Goal: Download file/media

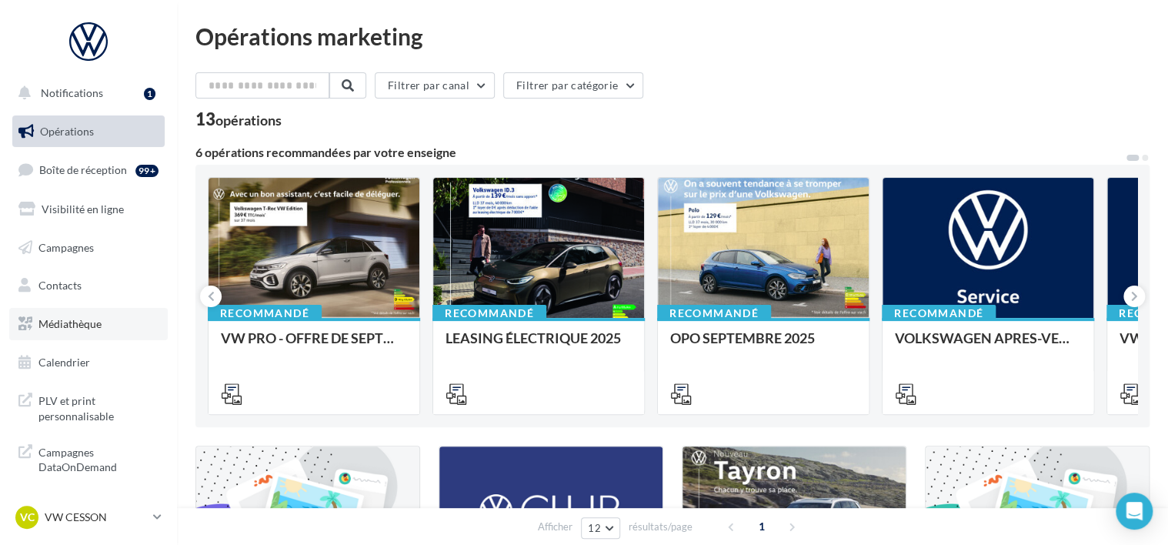
click at [95, 315] on link "Médiathèque" at bounding box center [88, 324] width 158 height 32
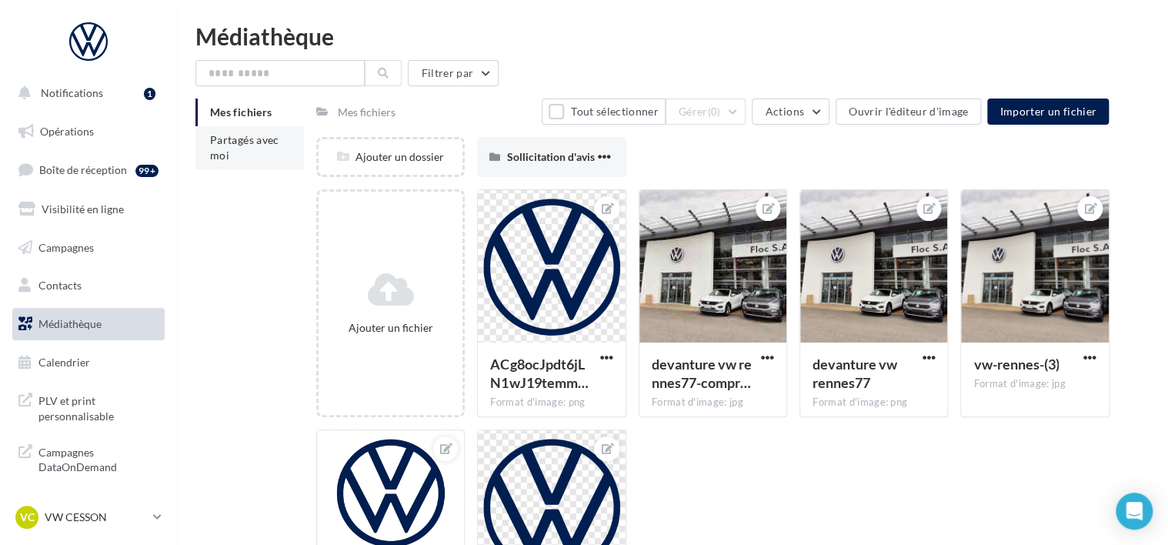
click at [268, 150] on li "Partagés avec moi" at bounding box center [249, 147] width 108 height 43
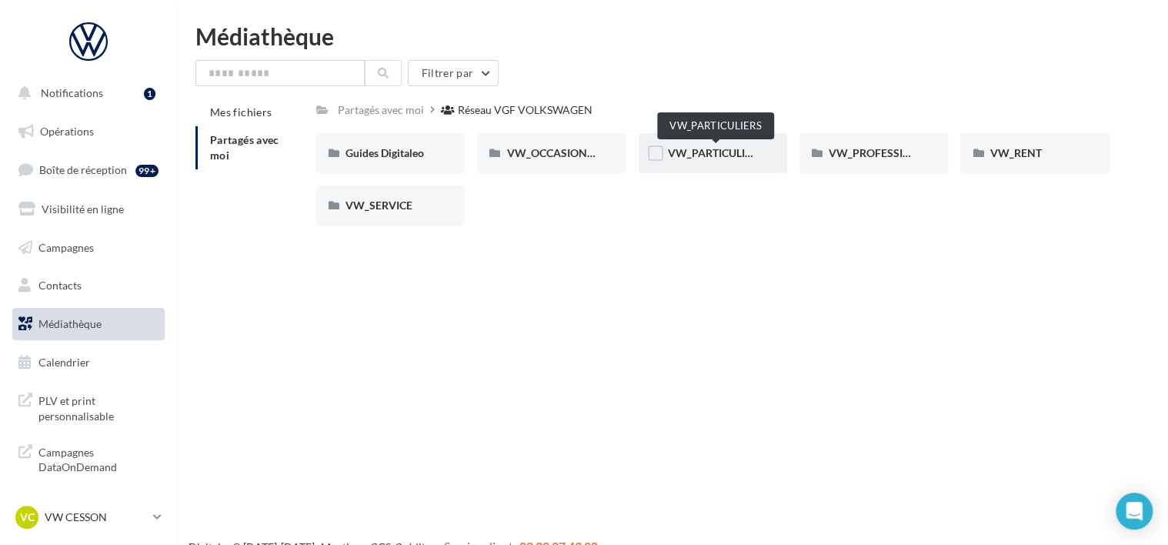
click at [748, 148] on span "VW_PARTICULIERS" at bounding box center [716, 152] width 96 height 13
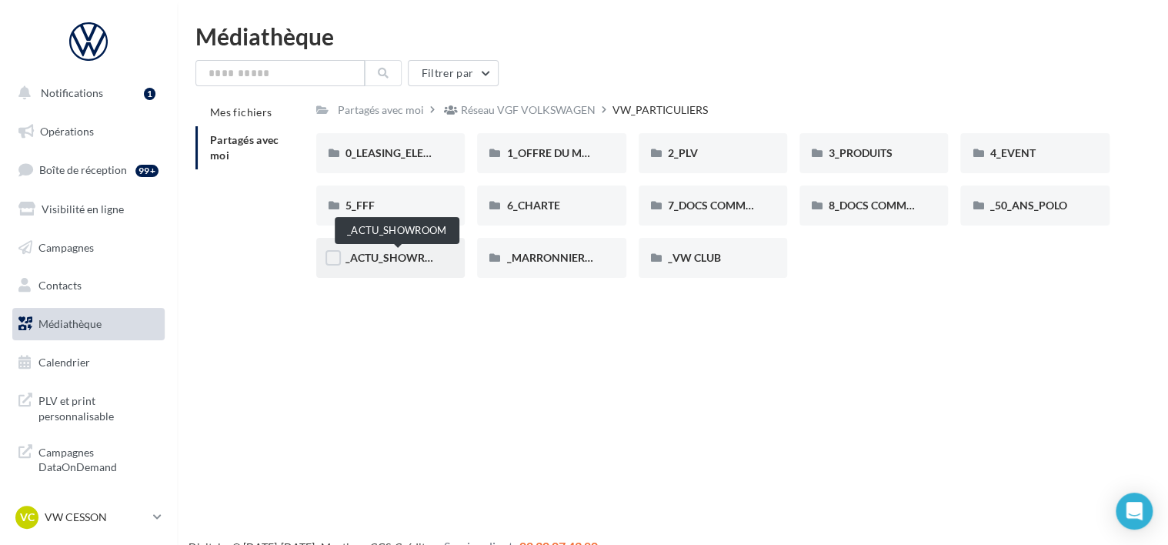
click at [388, 252] on span "_ACTU_SHOWROOM" at bounding box center [398, 257] width 106 height 13
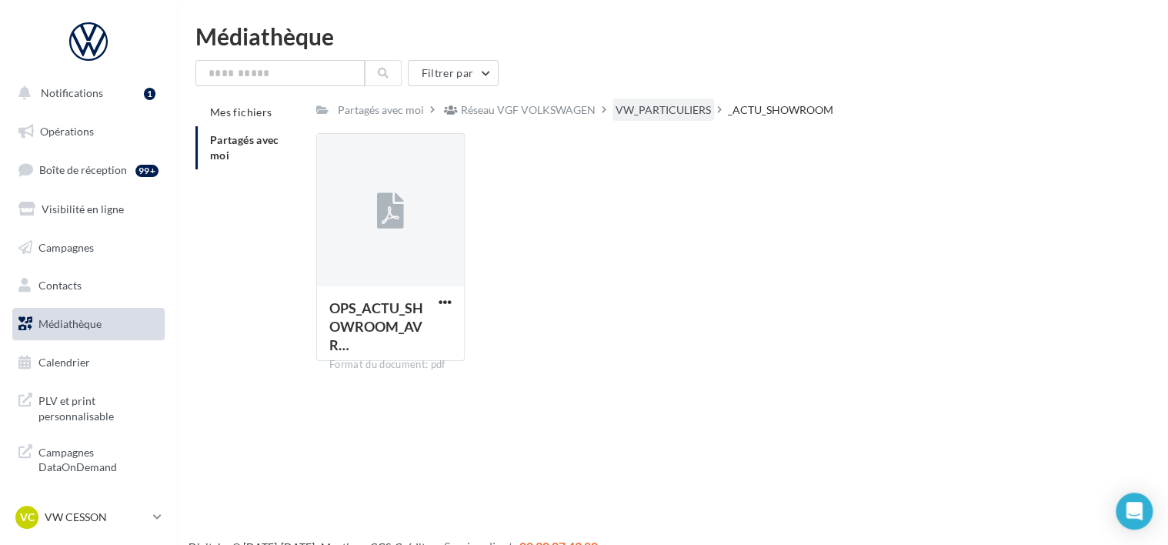
click at [675, 120] on div "VW_PARTICULIERS" at bounding box center [663, 109] width 102 height 22
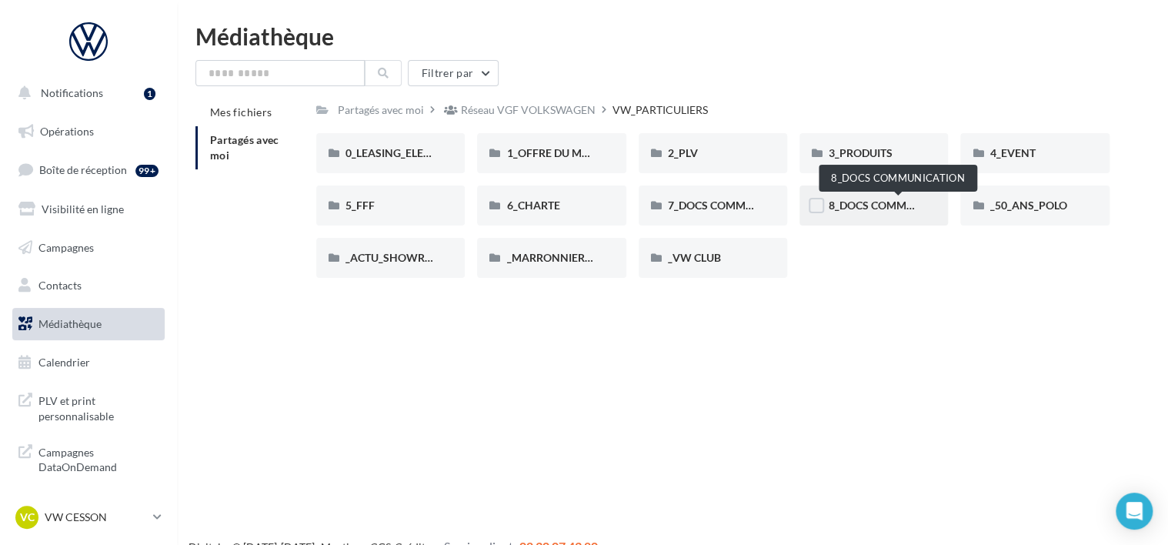
click at [864, 205] on span "8_DOCS COMMUNICATION" at bounding box center [897, 204] width 137 height 13
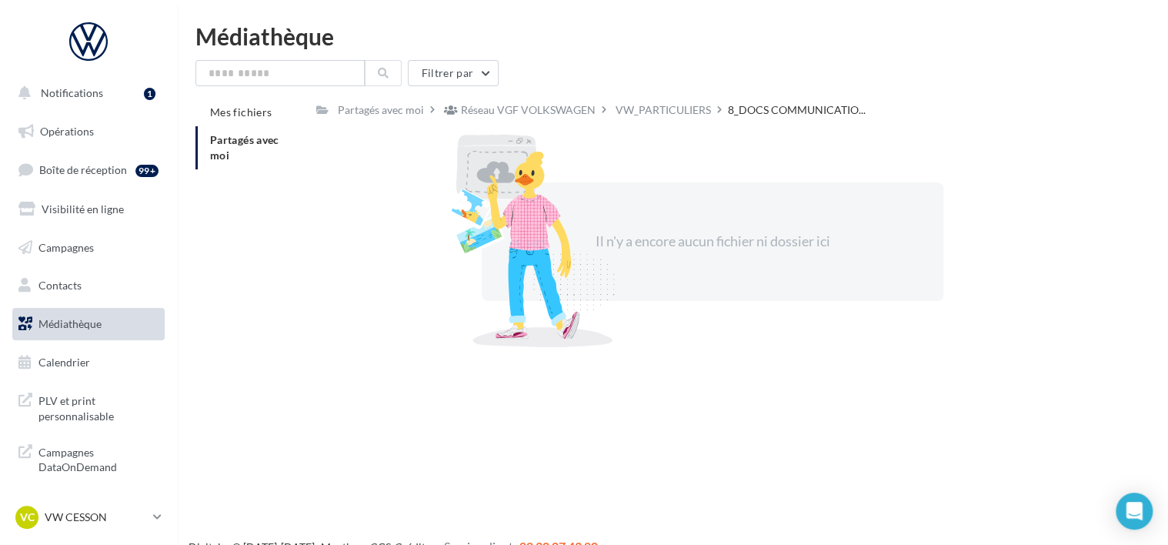
click at [668, 118] on div "VW_PARTICULIERS" at bounding box center [662, 109] width 95 height 15
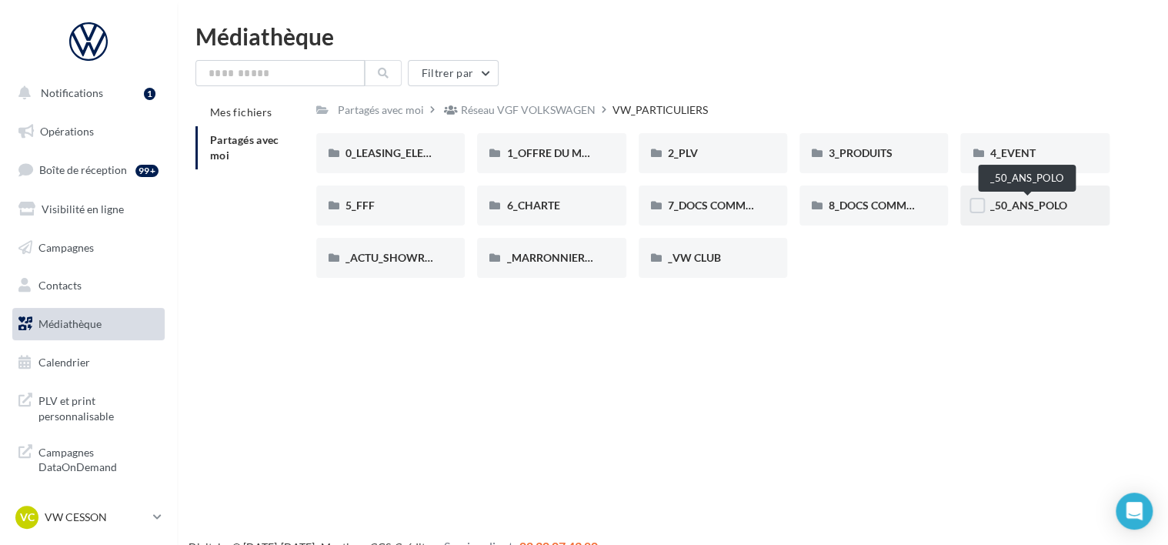
click at [1005, 203] on span "_50_ANS_POLO" at bounding box center [1027, 204] width 77 height 13
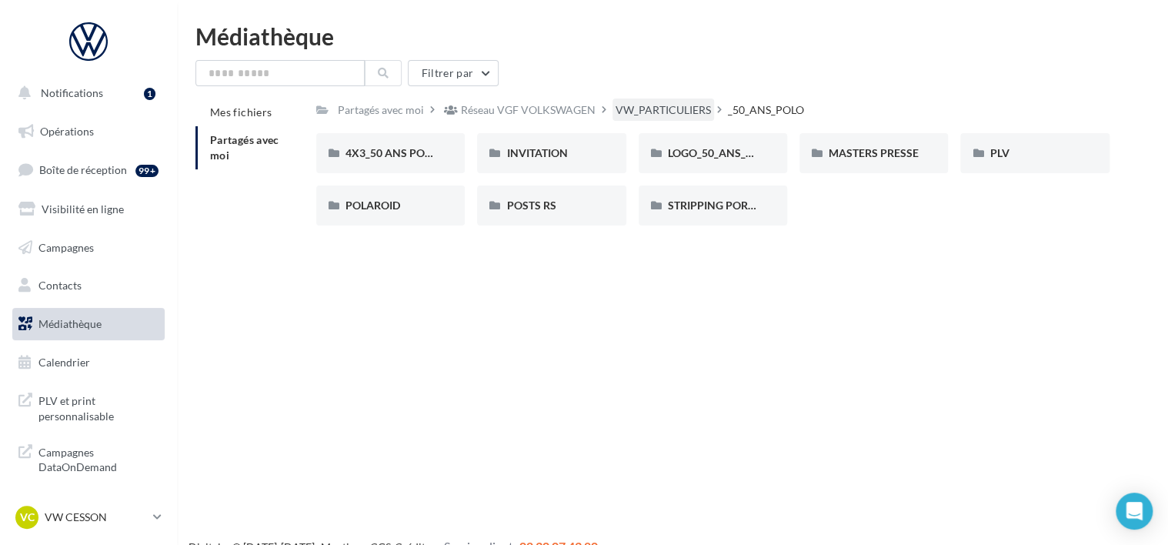
click at [658, 114] on div "VW_PARTICULIERS" at bounding box center [662, 109] width 95 height 15
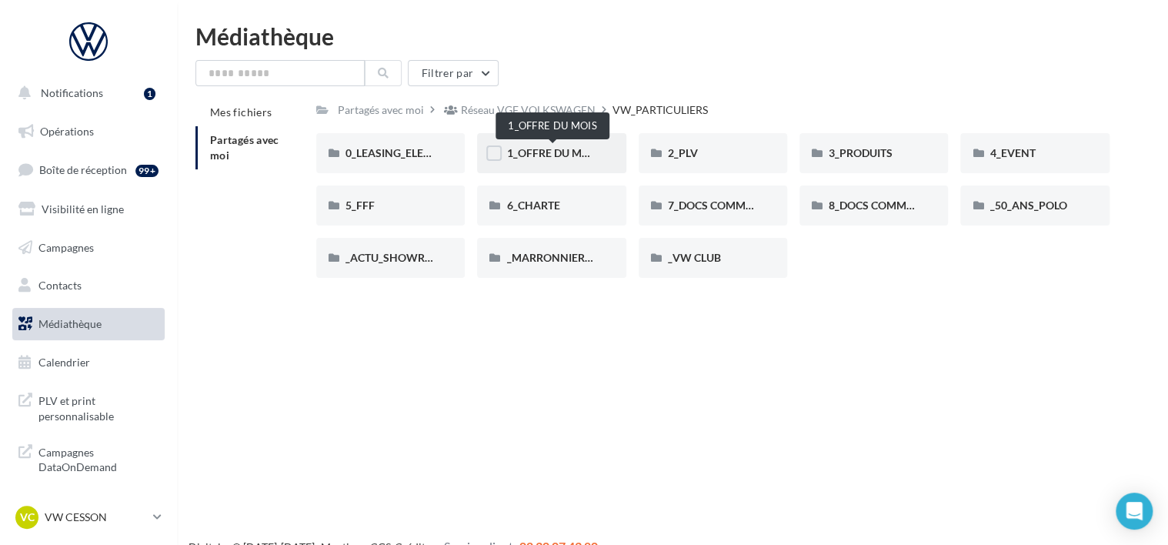
click at [582, 151] on span "1_OFFRE DU MOIS" at bounding box center [552, 152] width 92 height 13
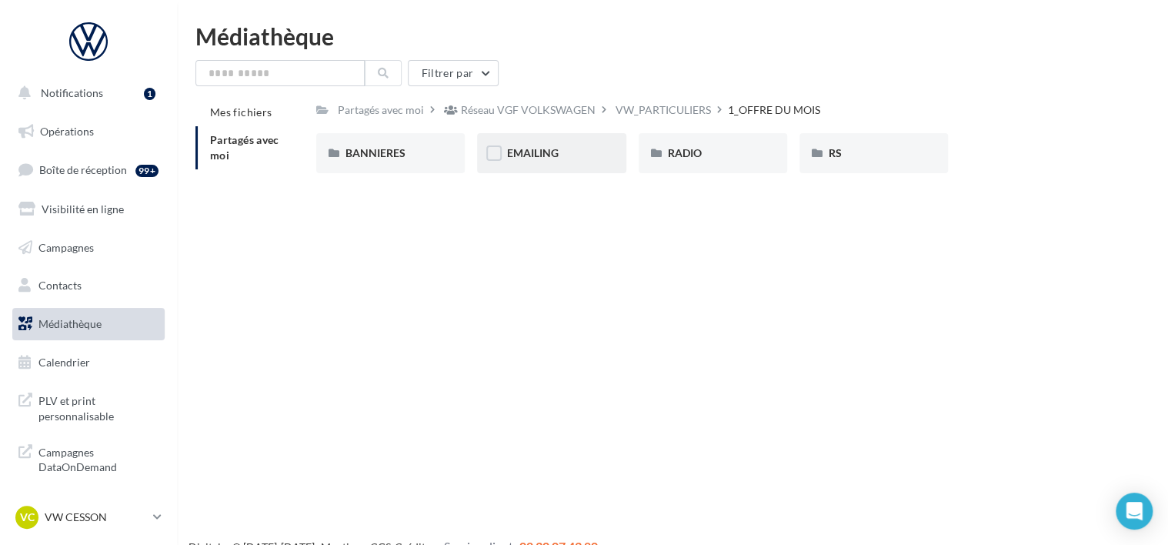
click at [534, 164] on div "EMAILING" at bounding box center [551, 153] width 148 height 40
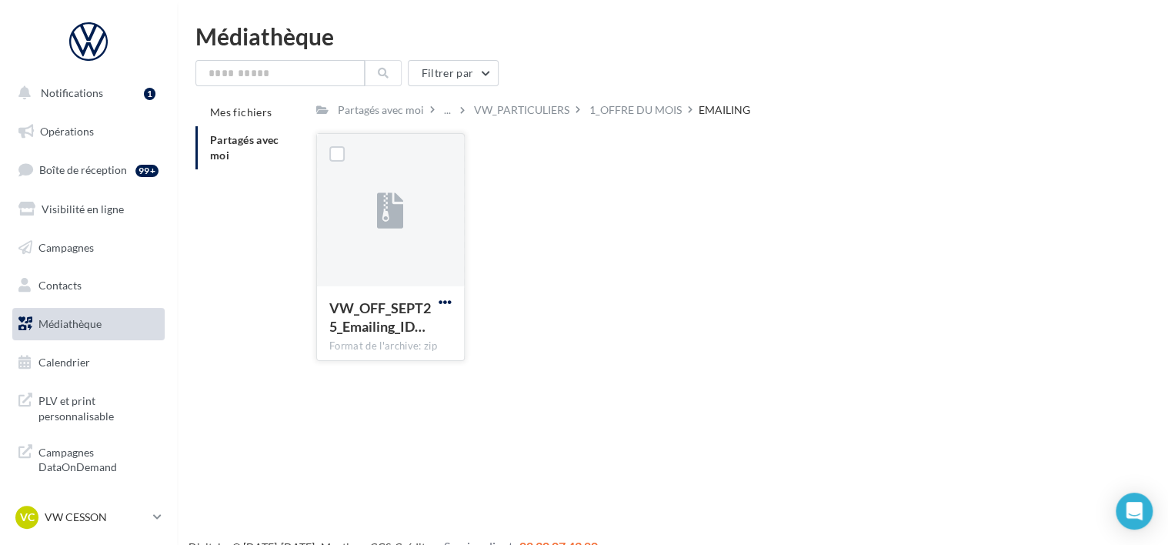
click at [442, 299] on span "button" at bounding box center [444, 301] width 13 height 13
click at [397, 326] on button "Télécharger" at bounding box center [378, 332] width 154 height 40
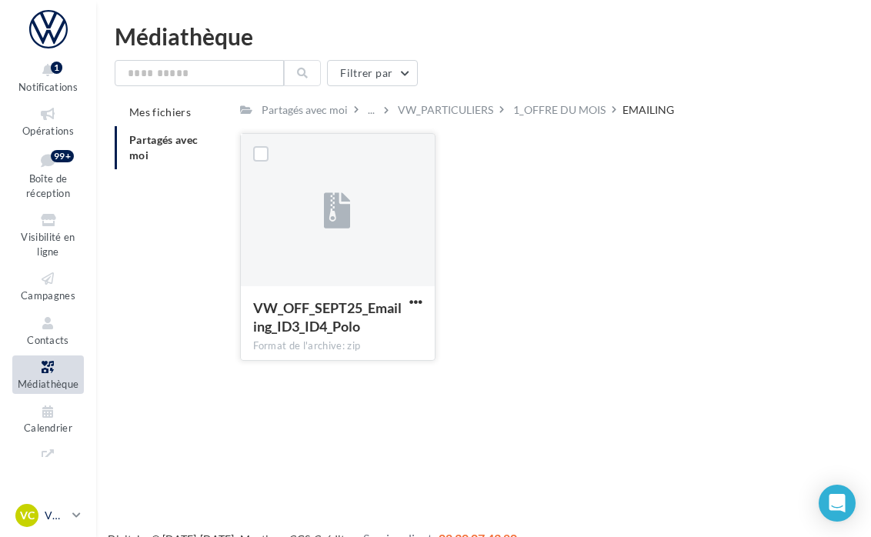
click at [53, 522] on p "VW CESSON" at bounding box center [56, 515] width 22 height 15
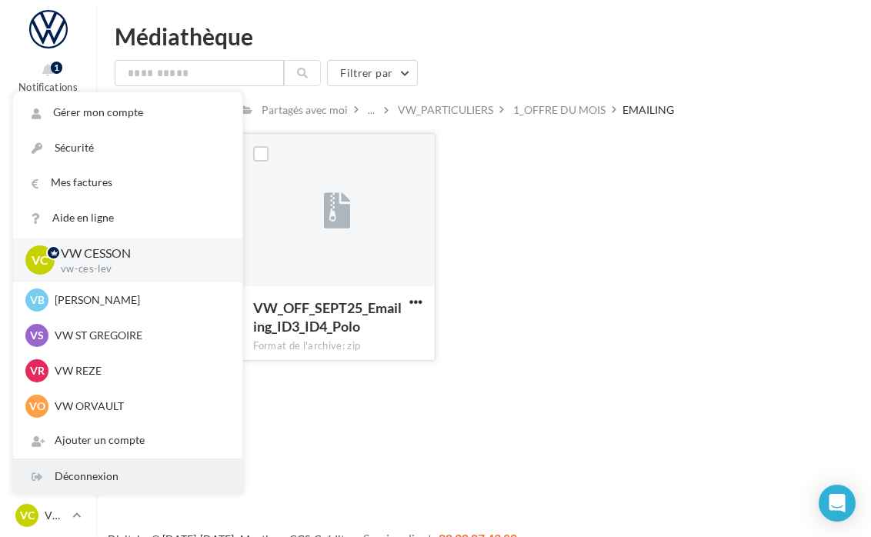
click at [88, 482] on div "Déconnexion" at bounding box center [127, 476] width 229 height 35
